Goal: Task Accomplishment & Management: Complete application form

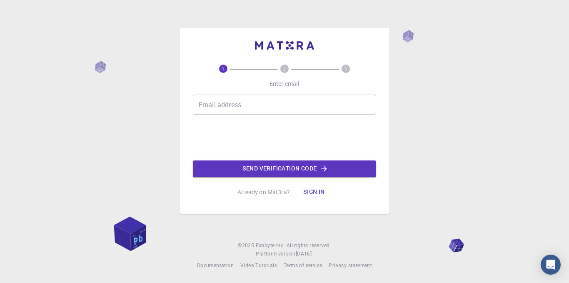
click at [276, 103] on input "Email address" at bounding box center [284, 105] width 183 height 20
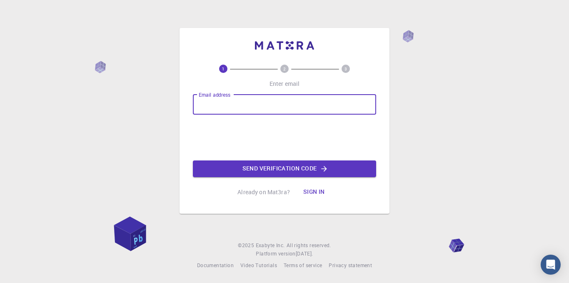
type input "ض"
click at [267, 109] on input "Email address" at bounding box center [284, 105] width 183 height 20
type input "[EMAIL_ADDRESS][DOMAIN_NAME]"
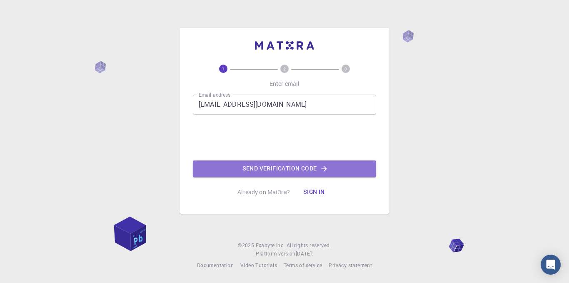
click at [264, 166] on button "Send verification code" at bounding box center [284, 168] width 183 height 17
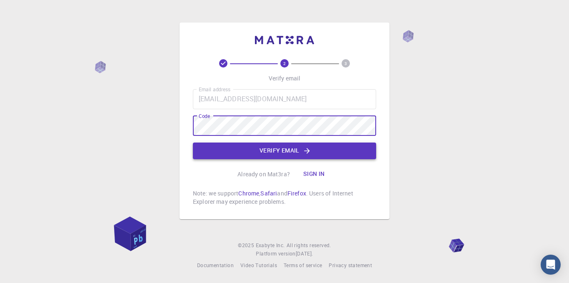
click at [254, 153] on button "Verify email" at bounding box center [284, 151] width 183 height 17
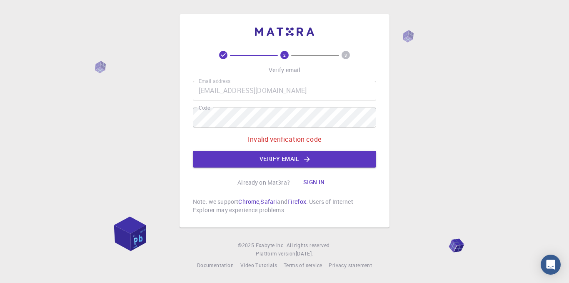
drag, startPoint x: 311, startPoint y: 165, endPoint x: 301, endPoint y: 153, distance: 15.4
click at [310, 164] on button "Verify email" at bounding box center [284, 159] width 183 height 17
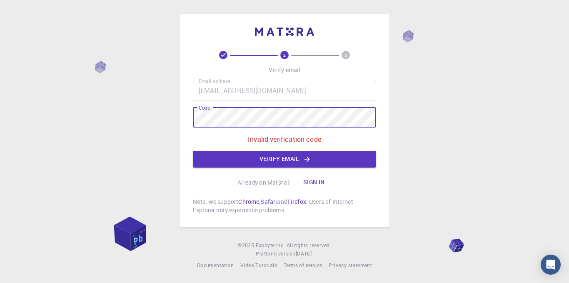
click at [82, 112] on div "2 3 Verify email Email address [EMAIL_ADDRESS][DOMAIN_NAME] Email address Code …" at bounding box center [284, 141] width 569 height 283
click at [65, 119] on div "2 3 Verify email Email address [EMAIL_ADDRESS][DOMAIN_NAME] Email address Code …" at bounding box center [284, 141] width 569 height 283
click at [319, 155] on button "Verify email" at bounding box center [284, 159] width 183 height 17
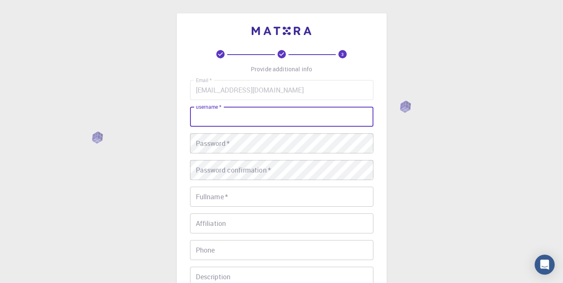
click at [248, 114] on input "username   *" at bounding box center [281, 117] width 183 height 20
click at [248, 125] on input "username   *" at bounding box center [281, 117] width 183 height 20
type input "ض"
type input "abdo"
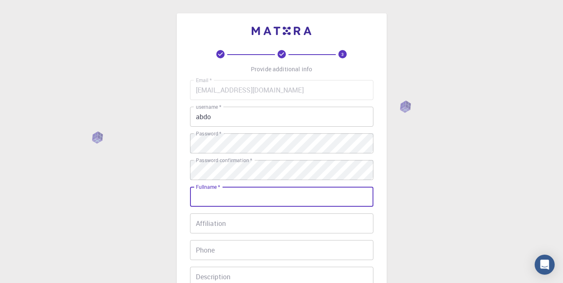
scroll to position [83, 0]
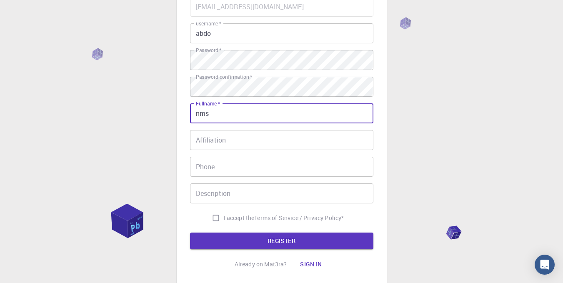
type input "nms"
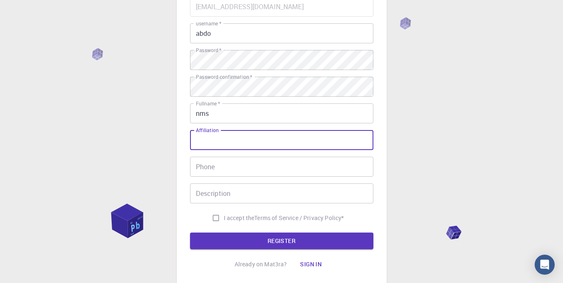
click at [225, 140] on input "Affiliation" at bounding box center [281, 140] width 183 height 20
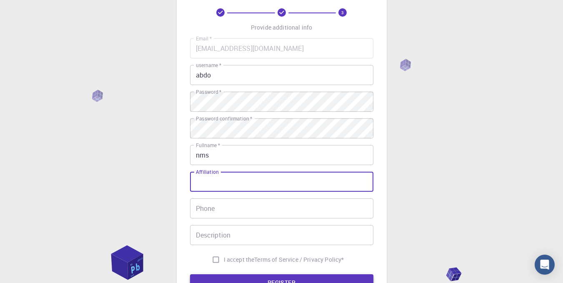
scroll to position [143, 0]
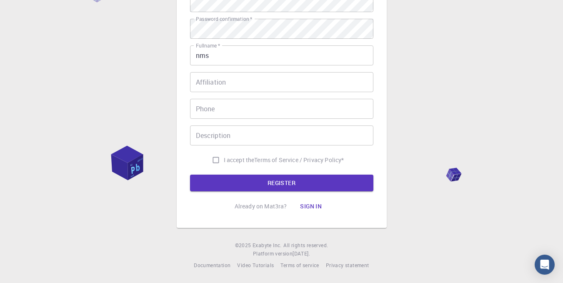
drag, startPoint x: 219, startPoint y: 70, endPoint x: 213, endPoint y: 75, distance: 7.2
click at [207, 70] on div "Email   * [EMAIL_ADDRESS][DOMAIN_NAME] Email   * username   * abdo username   *…" at bounding box center [281, 53] width 183 height 229
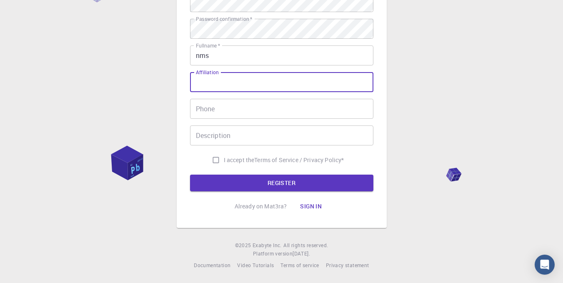
click at [217, 80] on input "Affiliation" at bounding box center [281, 82] width 183 height 20
click at [226, 113] on input "Phone" at bounding box center [281, 109] width 183 height 20
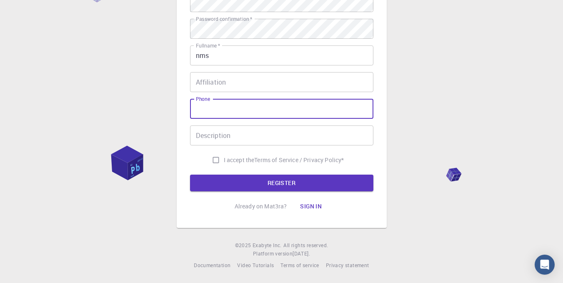
click at [222, 131] on input "Description" at bounding box center [281, 135] width 183 height 20
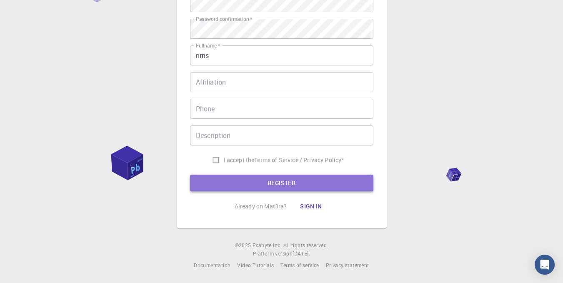
click at [258, 184] on button "REGISTER" at bounding box center [281, 183] width 183 height 17
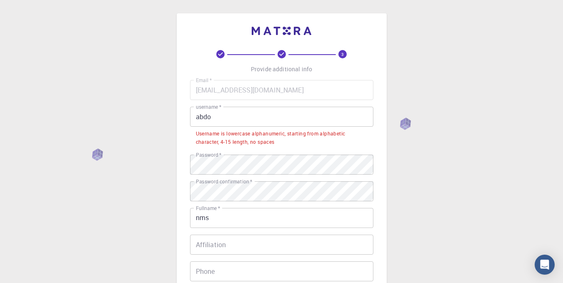
scroll to position [167, 0]
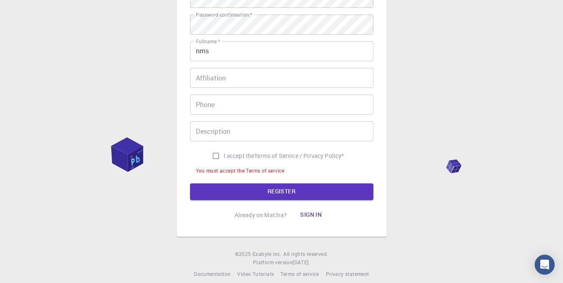
drag, startPoint x: 226, startPoint y: 89, endPoint x: 222, endPoint y: 81, distance: 9.0
click at [225, 88] on div "Email   * [EMAIL_ADDRESS][DOMAIN_NAME] Email   * username   * abdo username   *…" at bounding box center [281, 44] width 183 height 263
click at [221, 79] on input "Affiliation" at bounding box center [281, 78] width 183 height 20
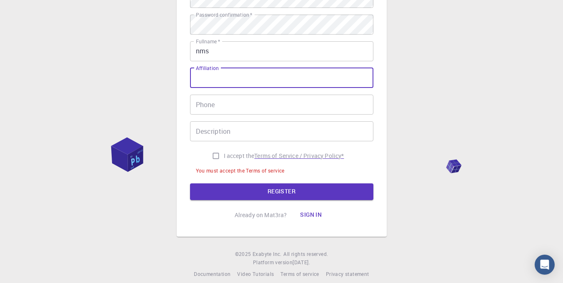
scroll to position [176, 0]
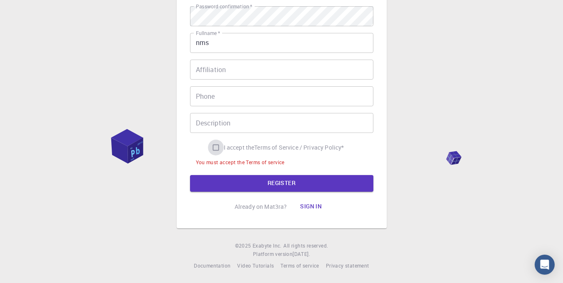
click at [214, 150] on input "I accept the Terms of Service / Privacy Policy *" at bounding box center [216, 148] width 16 height 16
checkbox input "true"
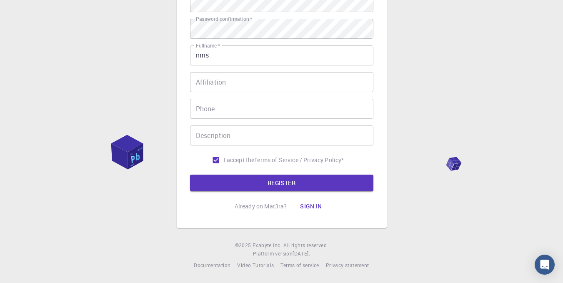
click at [220, 82] on input "Affiliation" at bounding box center [281, 82] width 183 height 20
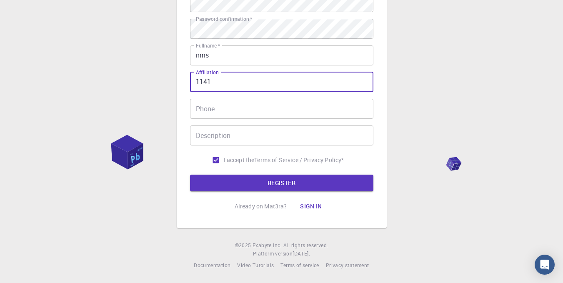
type input "1141"
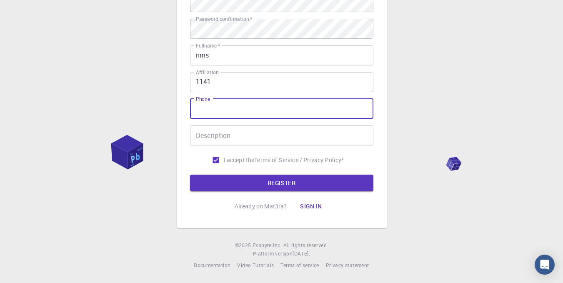
click at [227, 110] on input "Phone" at bounding box center [281, 109] width 183 height 20
type input "111"
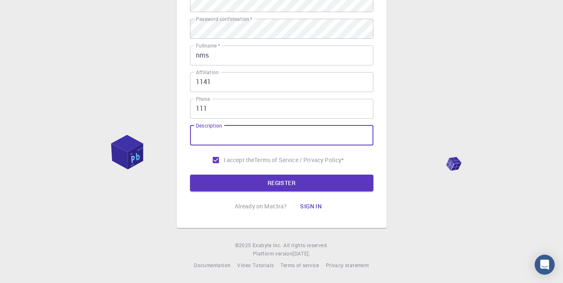
click at [236, 139] on input "Description" at bounding box center [281, 135] width 183 height 20
type input "11"
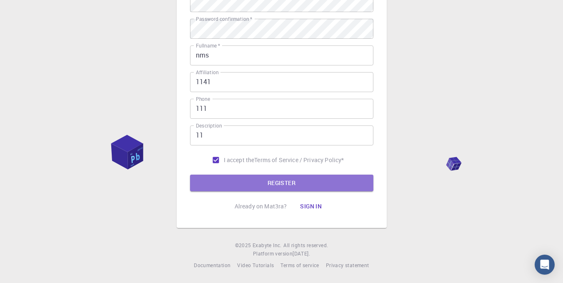
click at [260, 181] on button "REGISTER" at bounding box center [281, 183] width 183 height 17
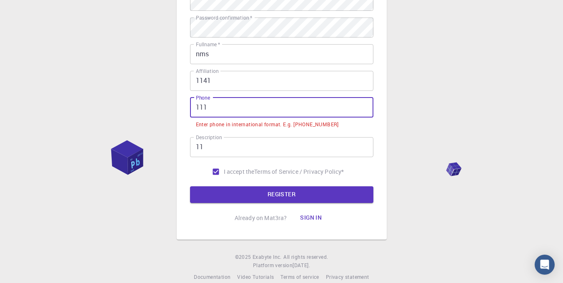
drag, startPoint x: 240, startPoint y: 106, endPoint x: 36, endPoint y: 112, distance: 203.9
click at [36, 112] on div "3 Provide additional info Email   * [EMAIL_ADDRESS][DOMAIN_NAME] Email   * user…" at bounding box center [281, 65] width 563 height 458
type input "="
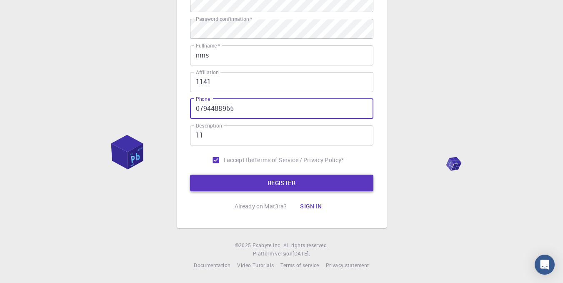
type input "0794488965"
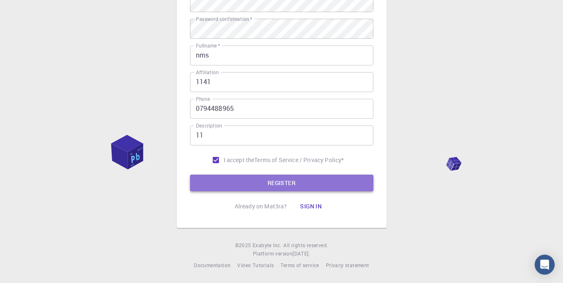
drag, startPoint x: 263, startPoint y: 181, endPoint x: 261, endPoint y: 186, distance: 4.9
click at [261, 187] on button "REGISTER" at bounding box center [281, 183] width 183 height 17
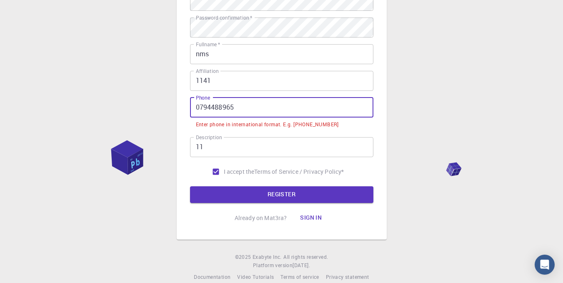
drag, startPoint x: 279, startPoint y: 110, endPoint x: 8, endPoint y: 91, distance: 272.0
click at [0, 98] on div "3 Provide additional info Email   * [EMAIL_ADDRESS][DOMAIN_NAME] Email   * user…" at bounding box center [281, 65] width 563 height 458
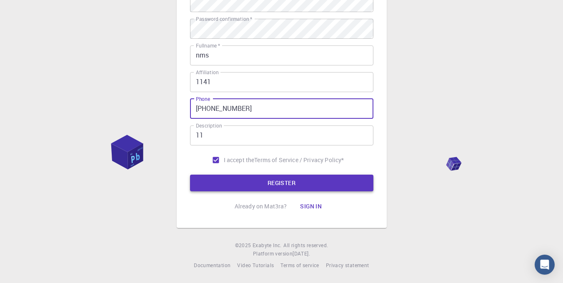
type input "[PHONE_NUMBER]"
click at [303, 179] on button "REGISTER" at bounding box center [281, 183] width 183 height 17
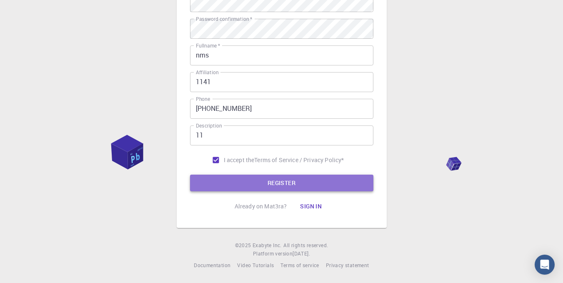
click at [286, 183] on button "REGISTER" at bounding box center [281, 183] width 183 height 17
